Goal: Transaction & Acquisition: Purchase product/service

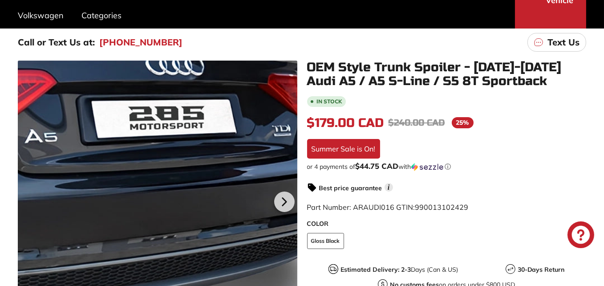
scroll to position [133, 0]
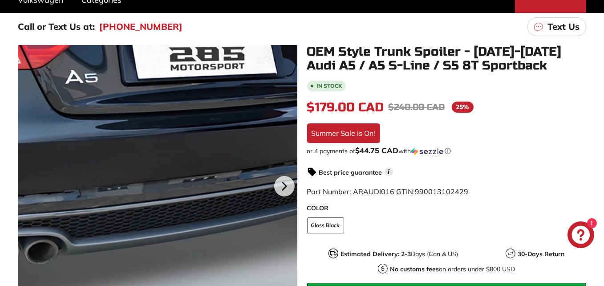
drag, startPoint x: 251, startPoint y: 214, endPoint x: 221, endPoint y: 209, distance: 31.0
click at [221, 209] on div at bounding box center [157, 184] width 279 height 279
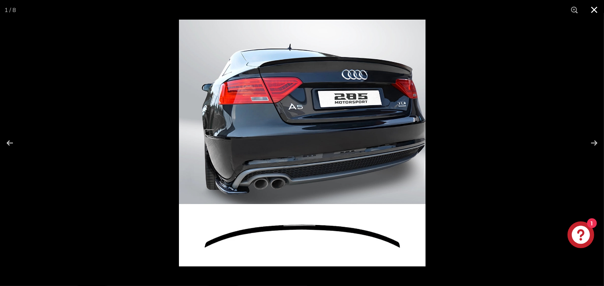
click at [596, 9] on button at bounding box center [594, 10] width 20 height 20
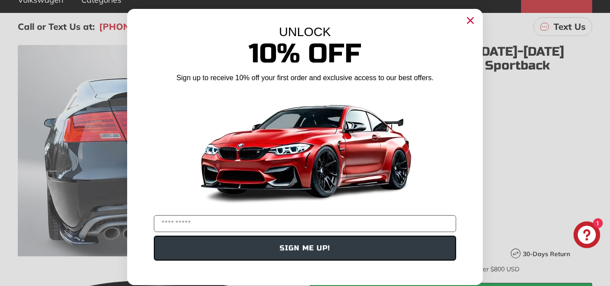
click at [468, 20] on icon "Close dialog" at bounding box center [471, 21] width 6 height 6
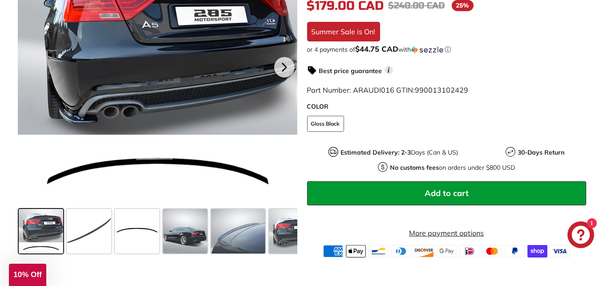
scroll to position [222, 0]
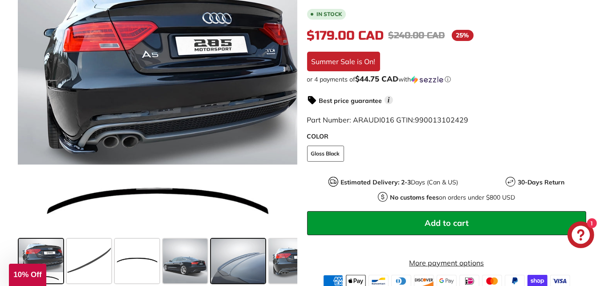
click at [238, 267] on span at bounding box center [238, 260] width 54 height 44
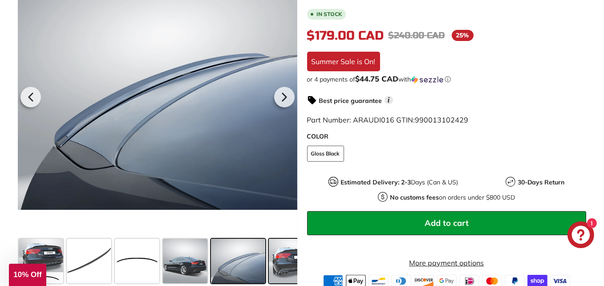
click at [279, 267] on span at bounding box center [291, 260] width 44 height 44
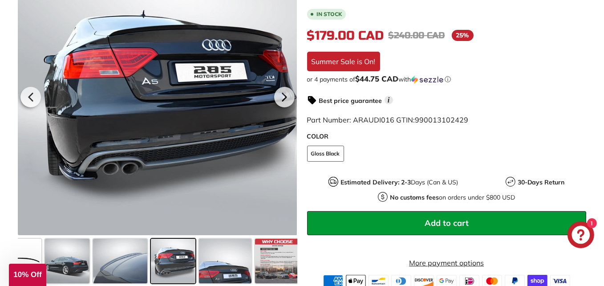
scroll to position [0, 122]
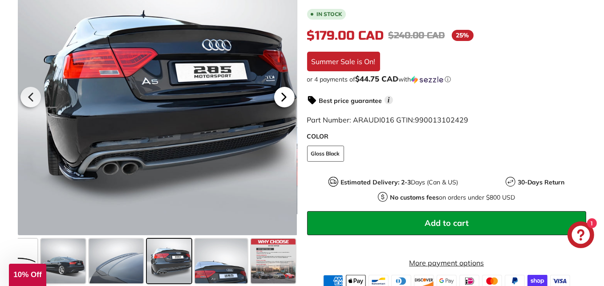
click at [287, 96] on icon at bounding box center [284, 97] width 20 height 20
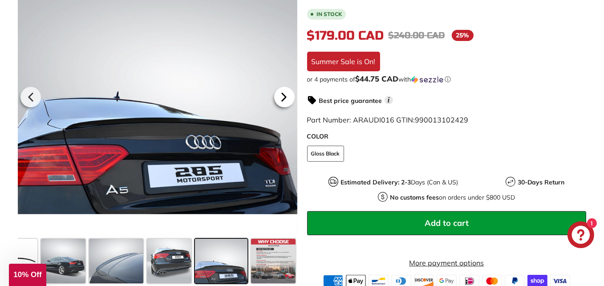
click at [287, 96] on icon at bounding box center [284, 97] width 20 height 20
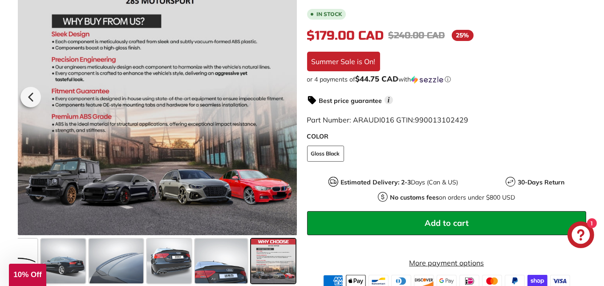
click at [287, 96] on div at bounding box center [157, 95] width 279 height 279
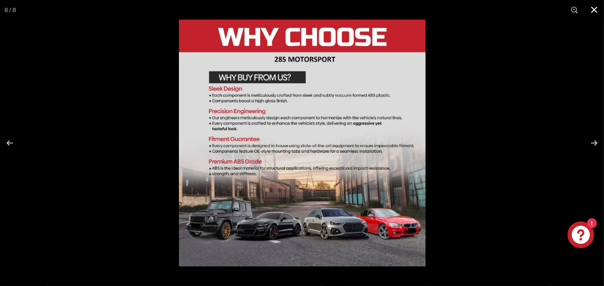
click at [595, 10] on button at bounding box center [594, 10] width 20 height 20
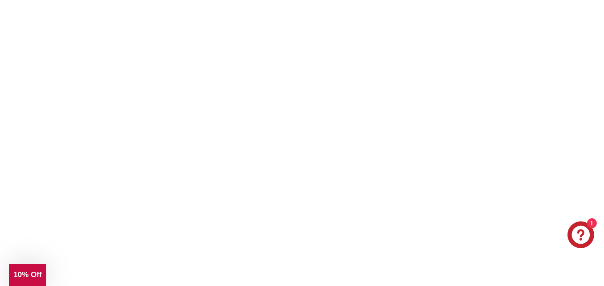
scroll to position [1513, 0]
